Goal: Navigation & Orientation: Find specific page/section

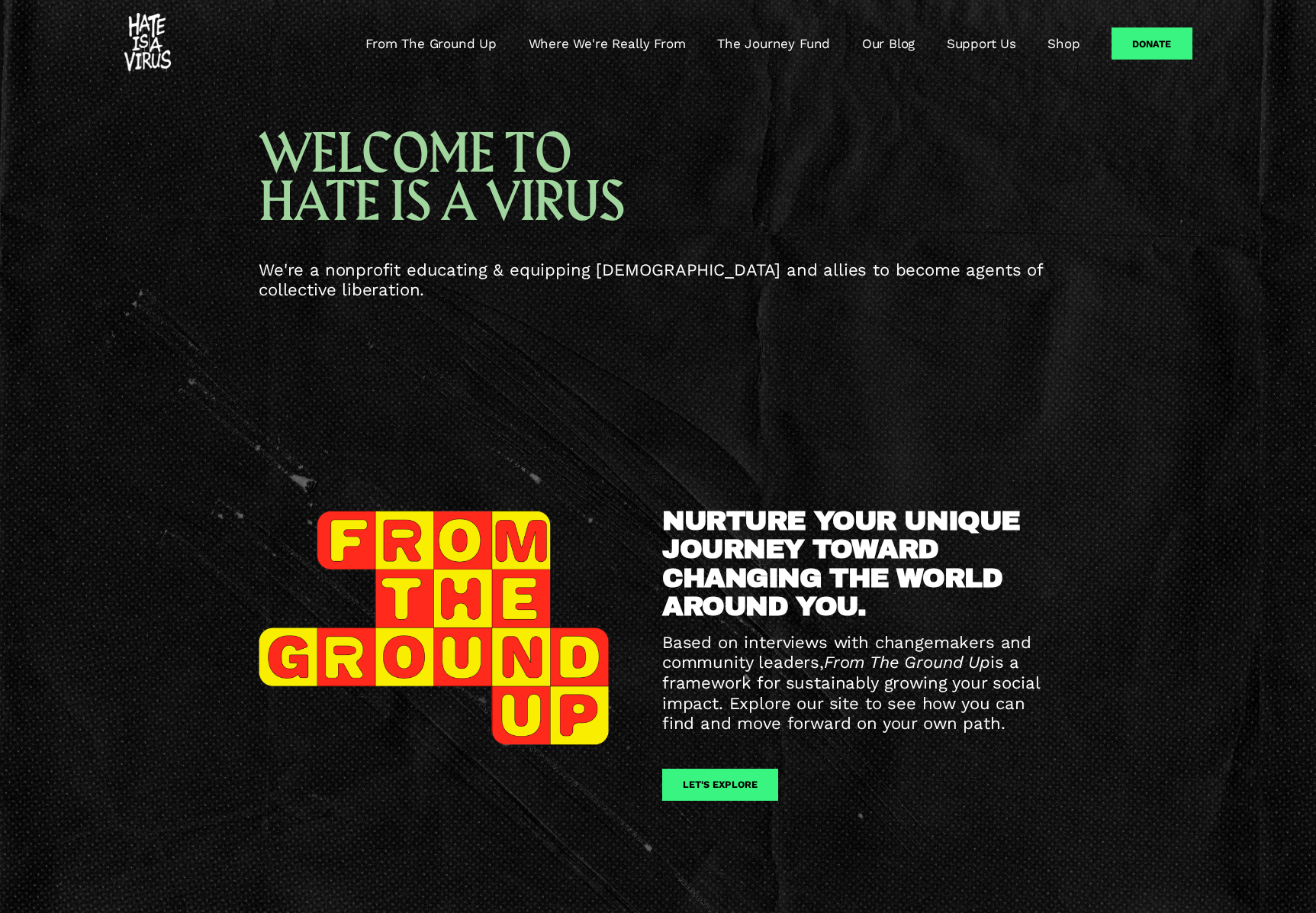
click at [449, 44] on link "From The Ground Up" at bounding box center [431, 43] width 131 height 19
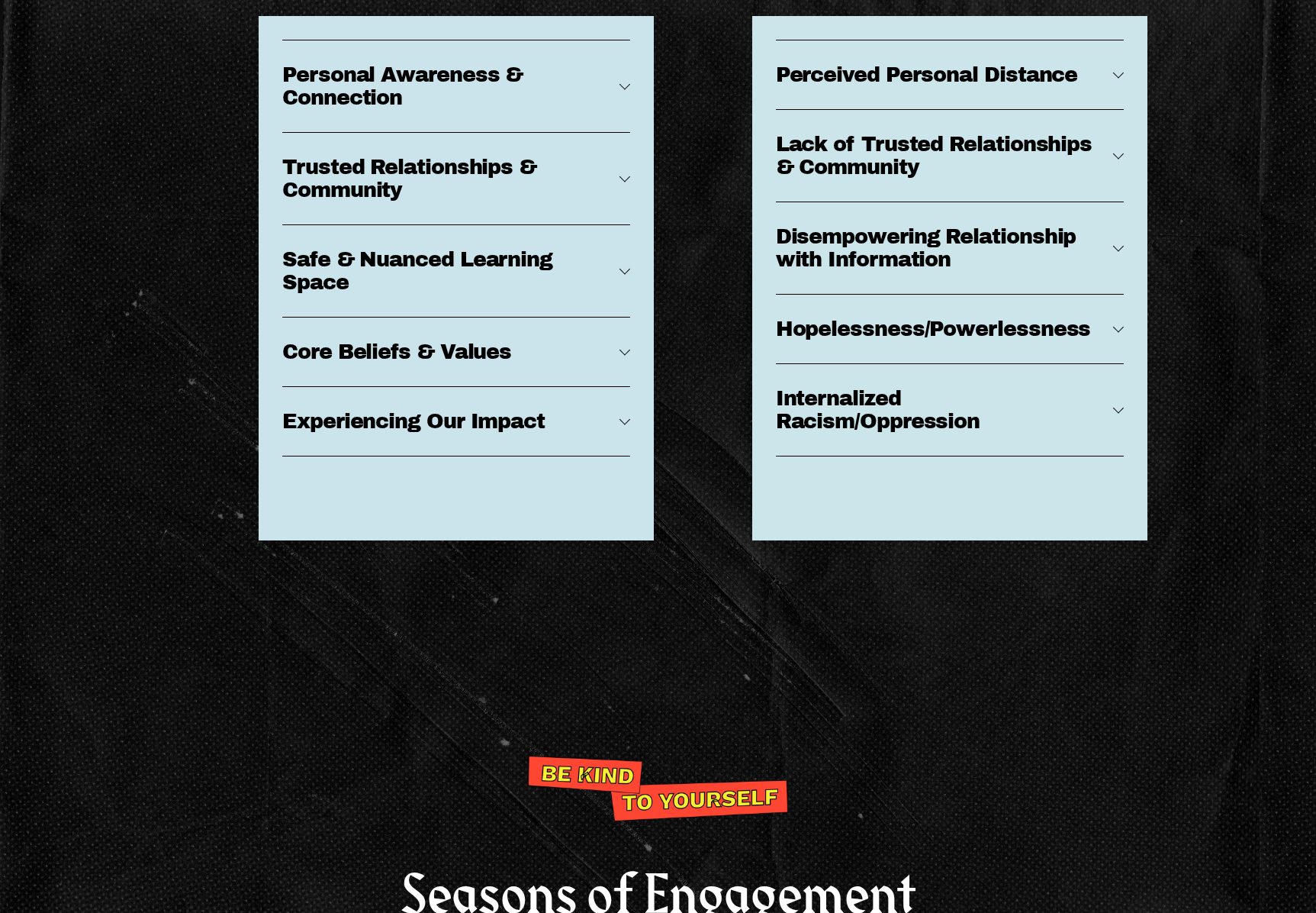
scroll to position [7347, 0]
